Goal: Transaction & Acquisition: Purchase product/service

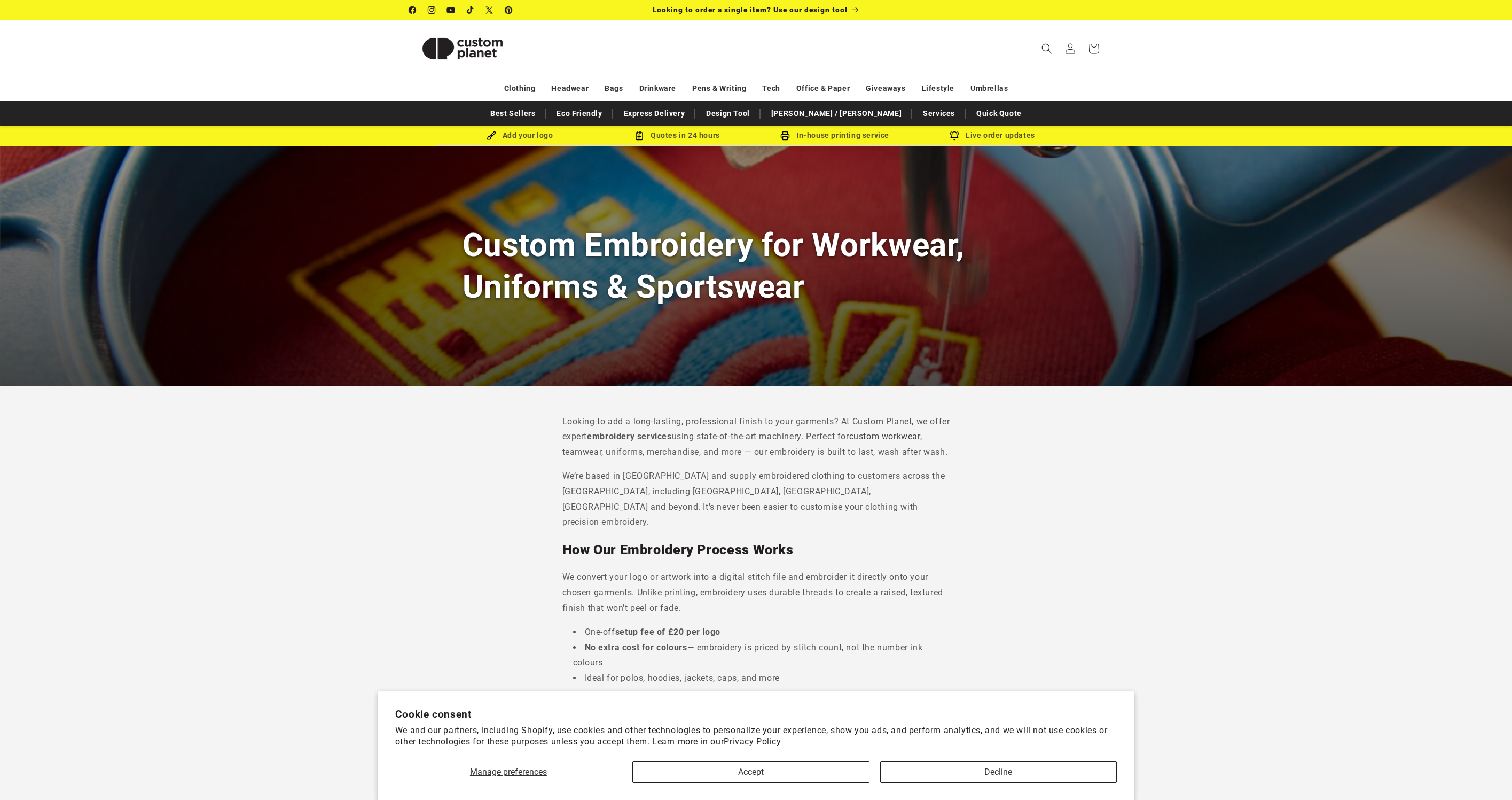
click at [814, 771] on button "Accept" at bounding box center [750, 772] width 237 height 22
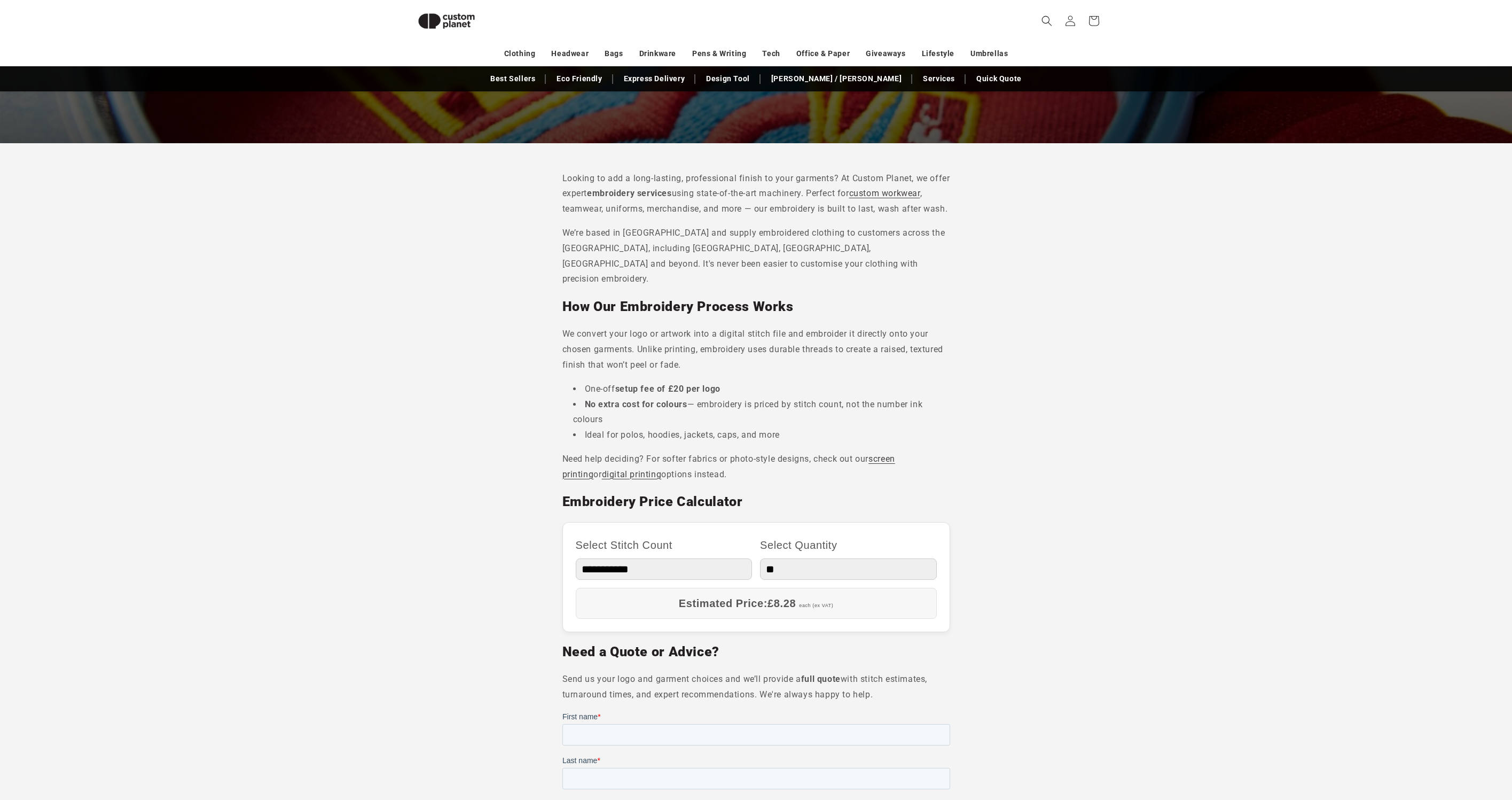
scroll to position [217, 0]
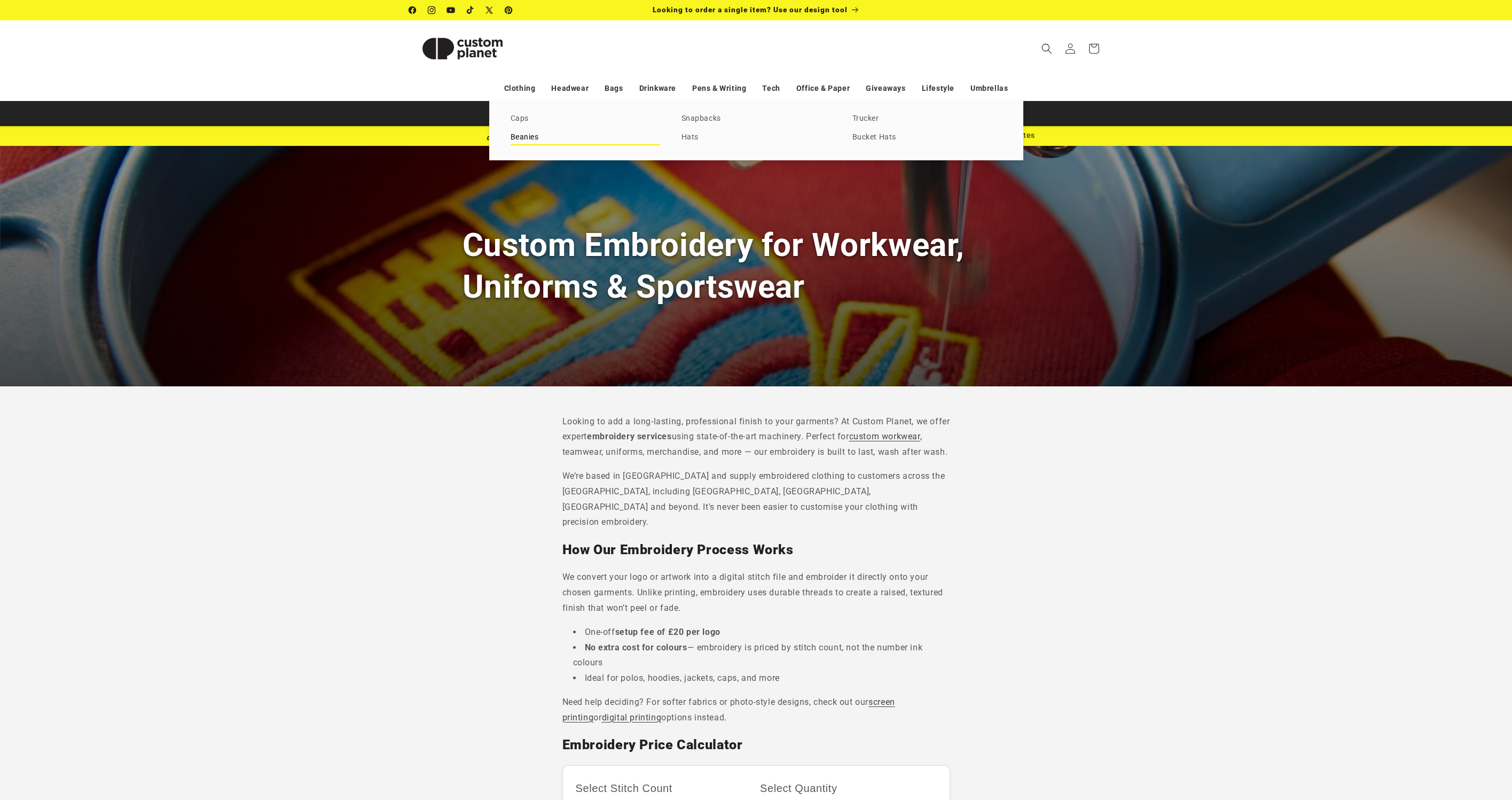
click at [526, 137] on link "Beanies" at bounding box center [586, 137] width 150 height 14
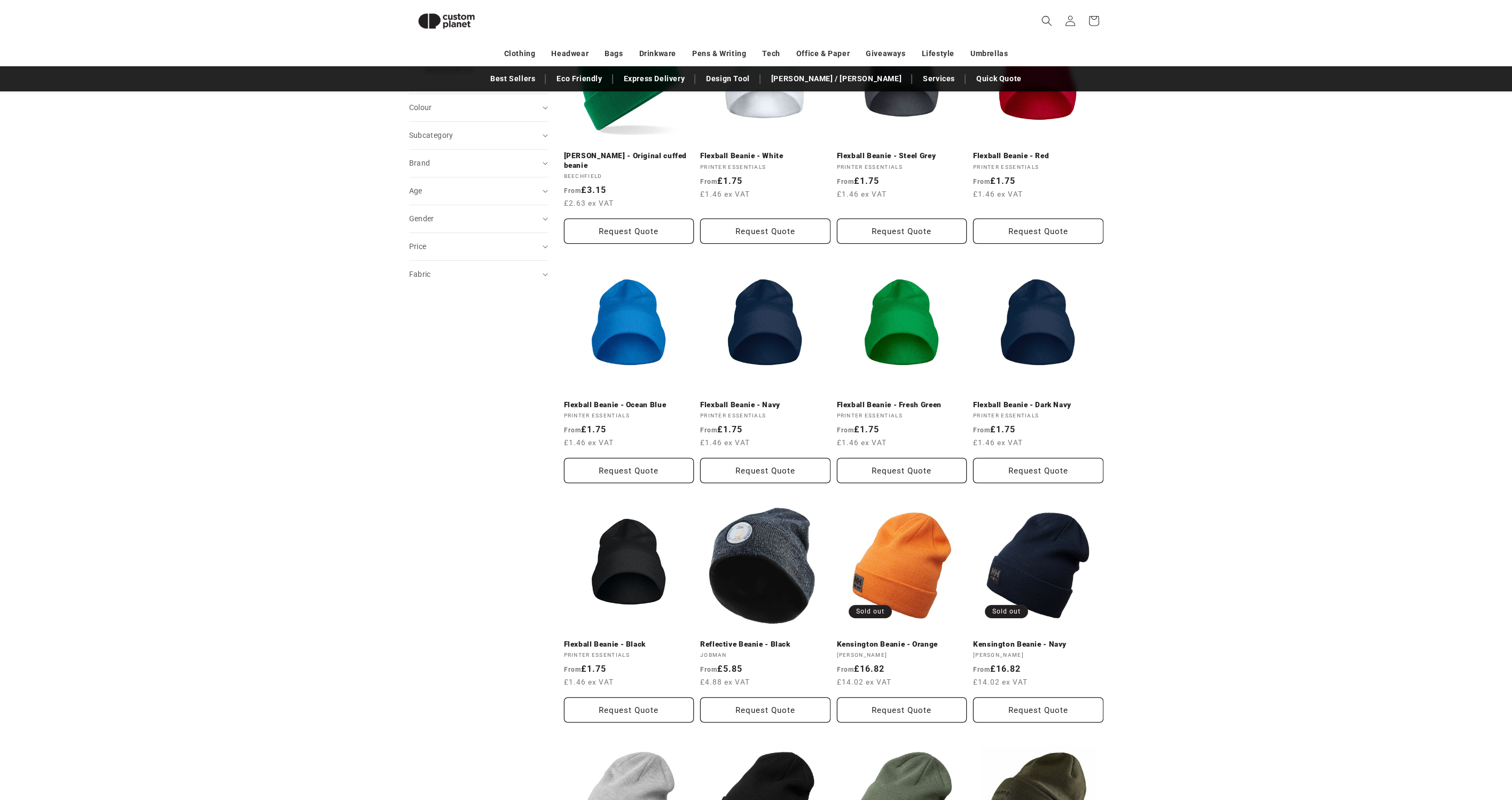
scroll to position [80, 0]
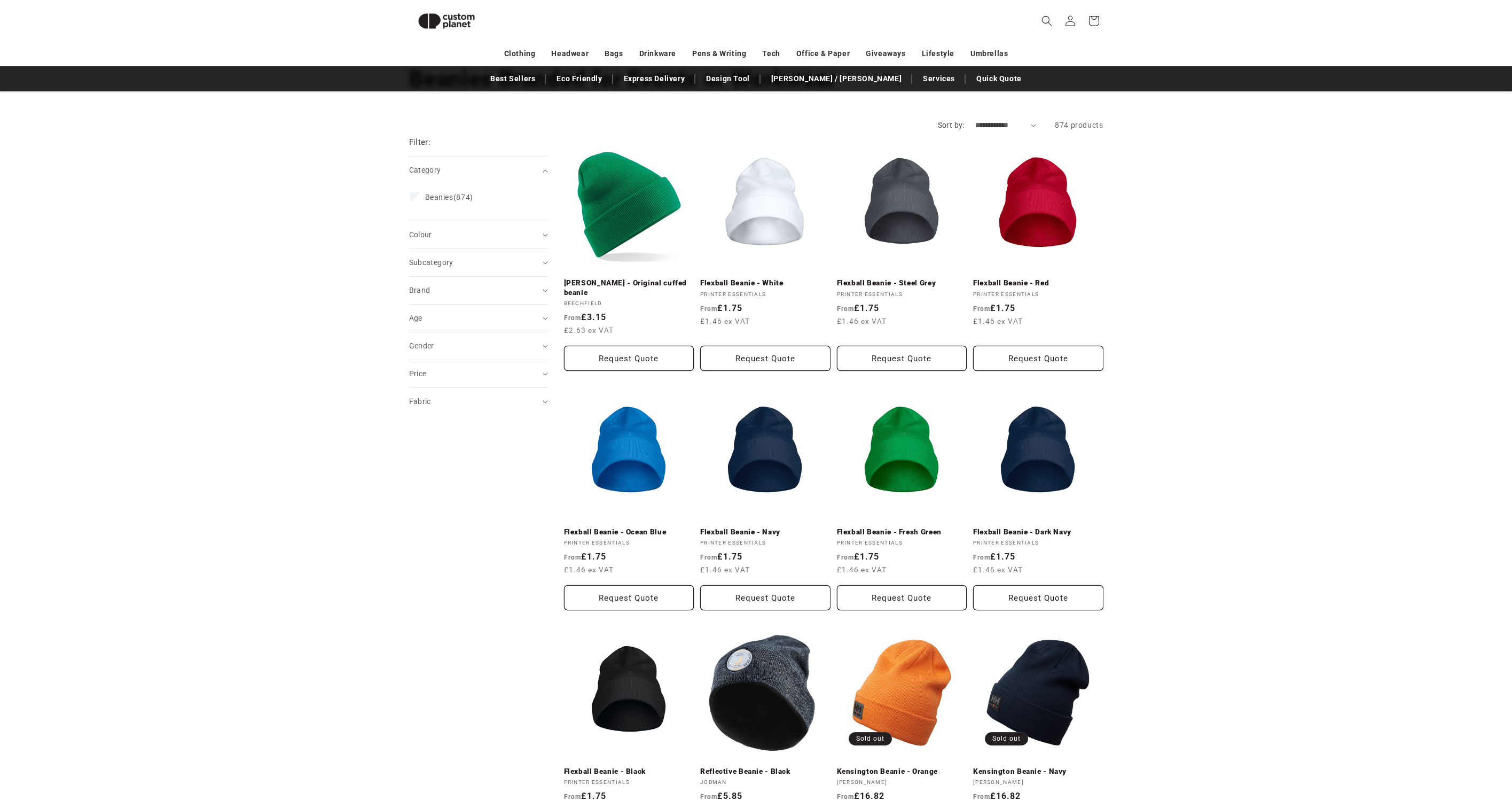
click at [548, 263] on aside "Filter: Remove all Category (0) Category Beanies (874) Beanies (874 products) C…" at bounding box center [487, 765] width 155 height 1268
click at [542, 263] on icon "Subcategory (0 selected)" at bounding box center [545, 263] width 5 height 4
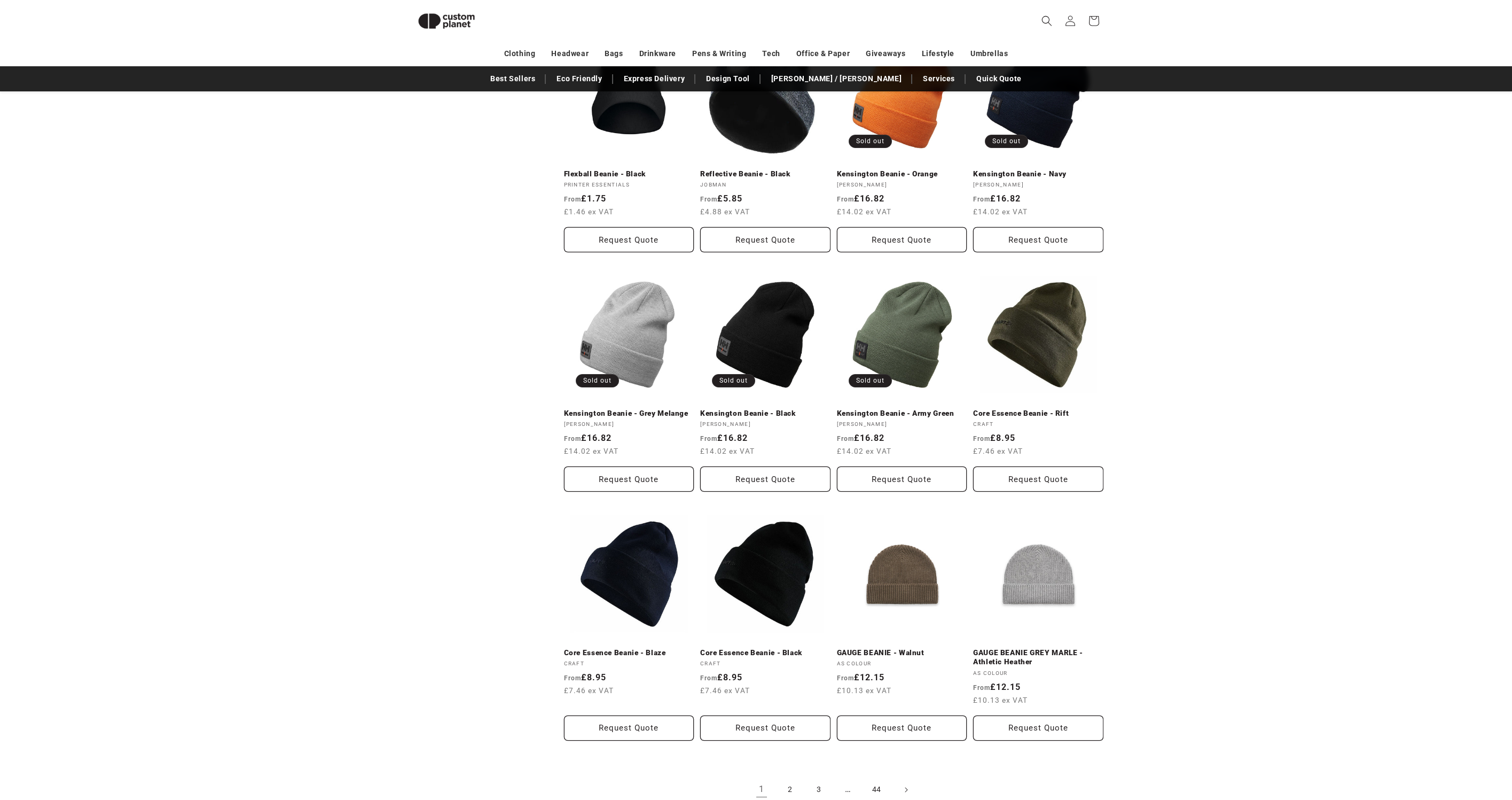
scroll to position [741, 0]
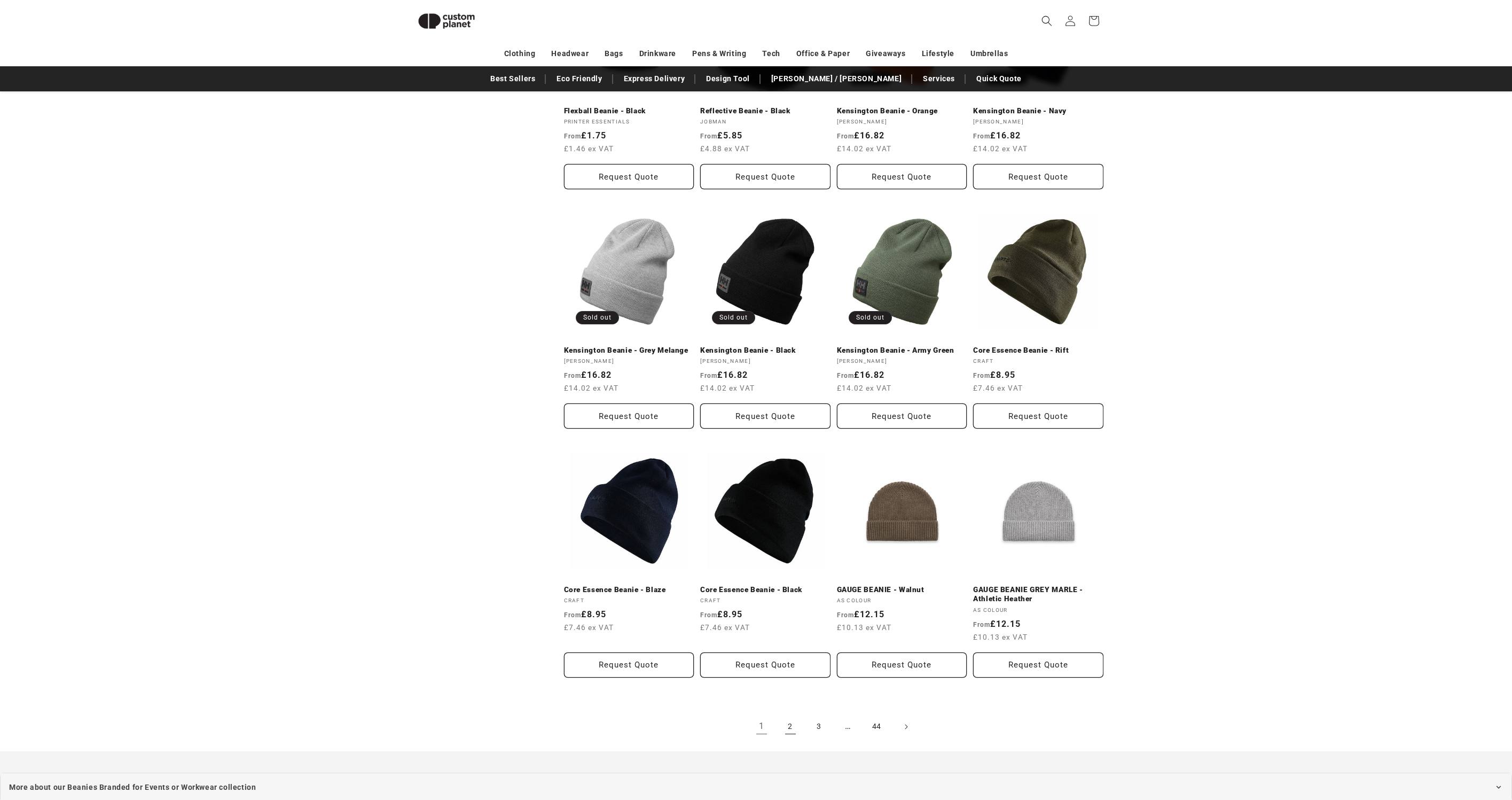
click at [795, 715] on link "2" at bounding box center [790, 727] width 24 height 24
